Goal: Information Seeking & Learning: Learn about a topic

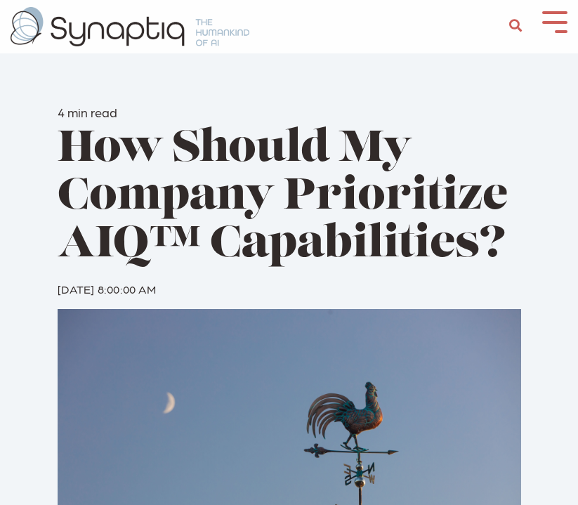
scroll to position [0, 6]
click at [551, 31] on div at bounding box center [548, 26] width 38 height 30
click at [554, 18] on button at bounding box center [554, 20] width 25 height 19
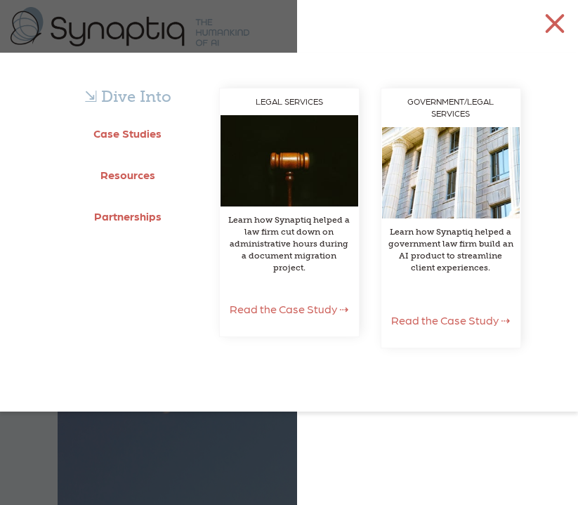
click at [121, 174] on b "Resources" at bounding box center [127, 174] width 55 height 13
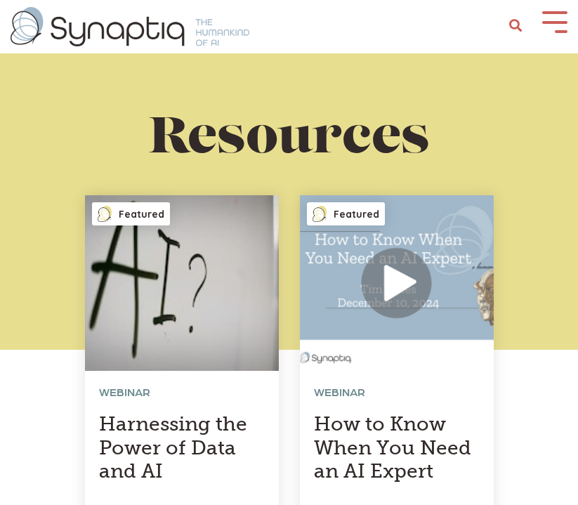
scroll to position [0, 6]
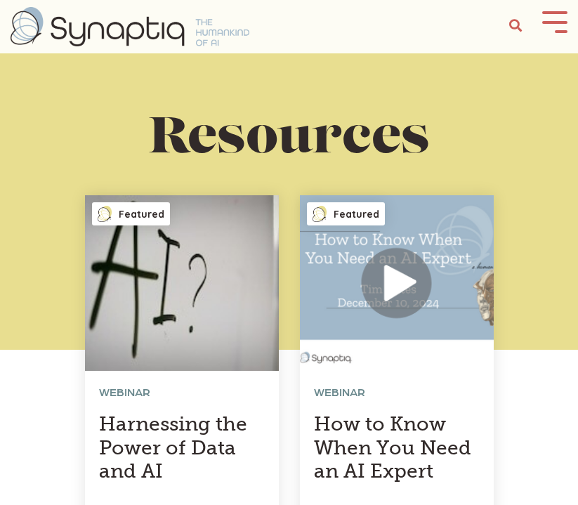
click at [557, 22] on span at bounding box center [554, 22] width 25 height 3
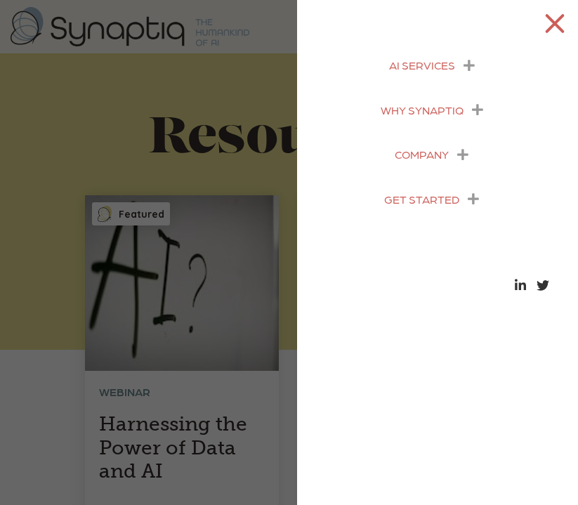
click at [560, 22] on span at bounding box center [554, 23] width 25 height 3
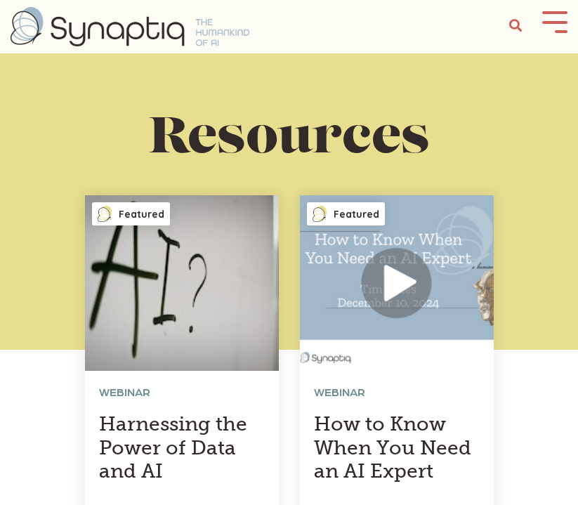
click at [504, 427] on div "Featured Webinar Harnessing the Power of Data and AI Construction and real esta…" at bounding box center [289, 500] width 484 height 639
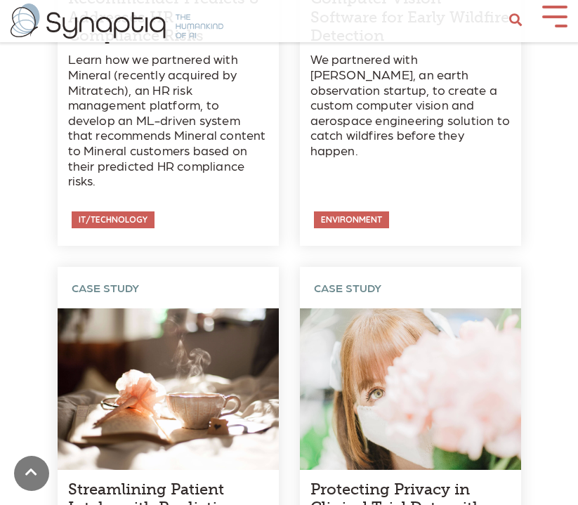
scroll to position [4239, 0]
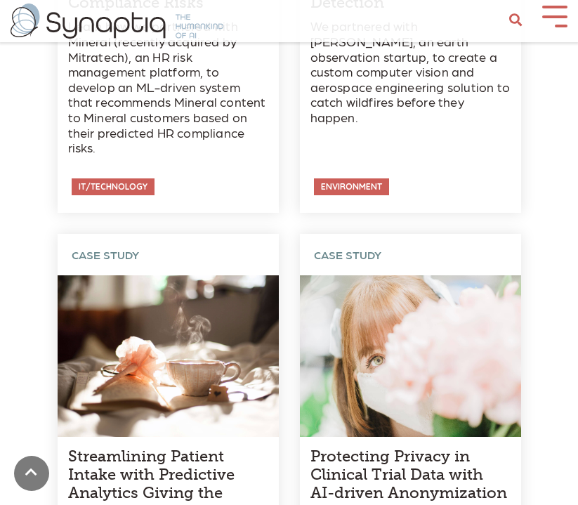
click at [561, 21] on button at bounding box center [554, 15] width 25 height 19
